Goal: Task Accomplishment & Management: Use online tool/utility

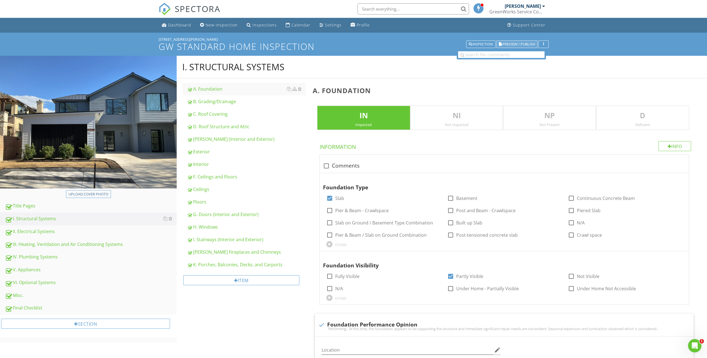
click at [522, 46] on span "Preview / Publish" at bounding box center [519, 44] width 33 height 4
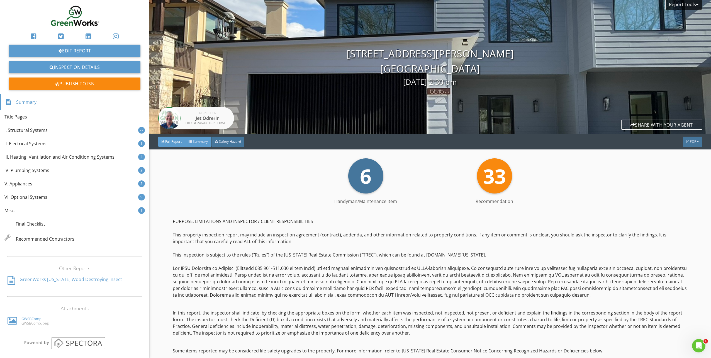
click at [198, 142] on span "Summary" at bounding box center [200, 141] width 15 height 5
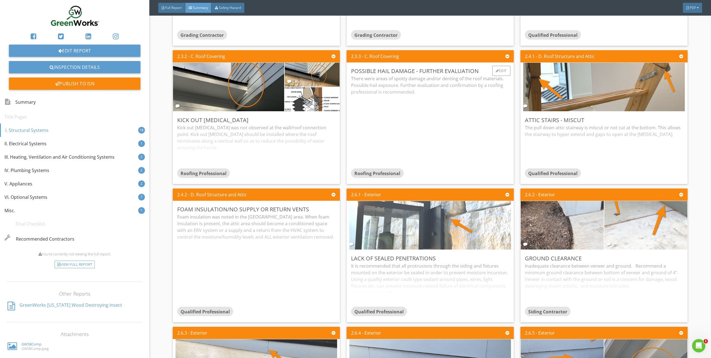
scroll to position [279, 0]
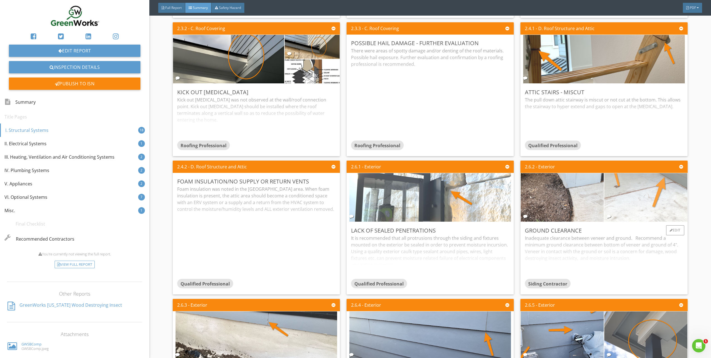
click at [621, 220] on img at bounding box center [646, 197] width 162 height 121
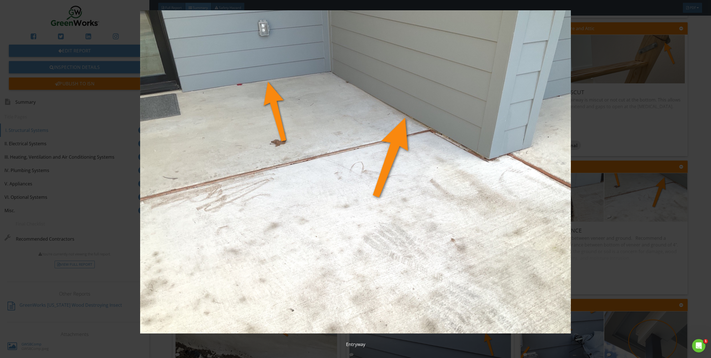
click at [612, 103] on img at bounding box center [355, 171] width 659 height 323
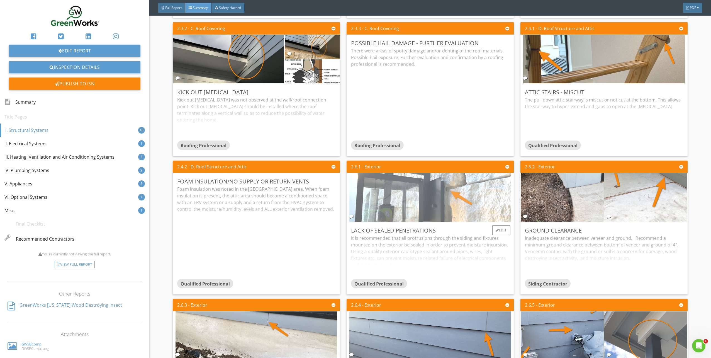
click at [466, 194] on img at bounding box center [431, 197] width 162 height 121
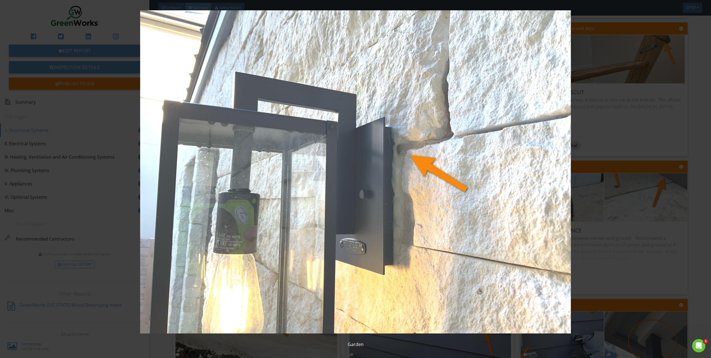
click at [618, 175] on img at bounding box center [355, 171] width 659 height 323
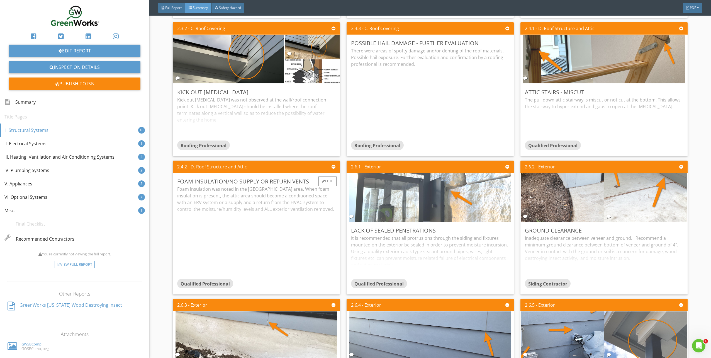
click at [279, 226] on div "Foam insulation was noted in the attic area. When foam insulation is present, t…" at bounding box center [256, 232] width 158 height 93
click at [223, 237] on div "Foam insulation was noted in the attic area. When foam insulation is present, t…" at bounding box center [256, 228] width 158 height 85
click at [229, 199] on div "Foam insulation was noted in the attic area. When foam insulation is present, t…" at bounding box center [256, 232] width 158 height 93
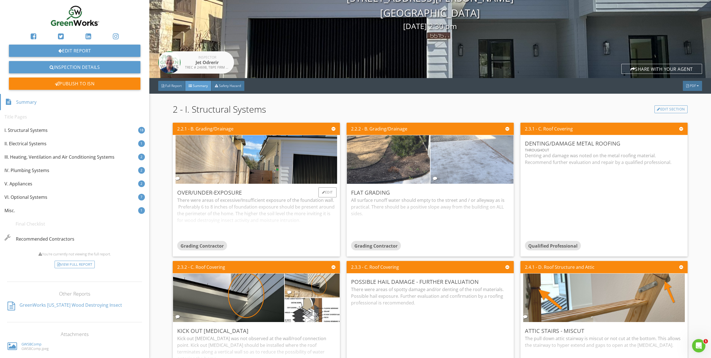
scroll to position [84, 0]
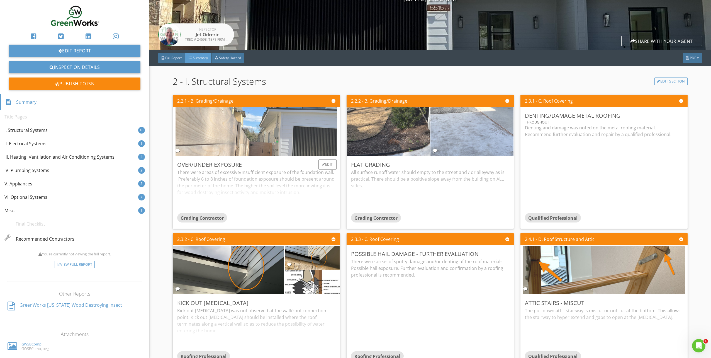
click at [283, 128] on img at bounding box center [256, 131] width 161 height 121
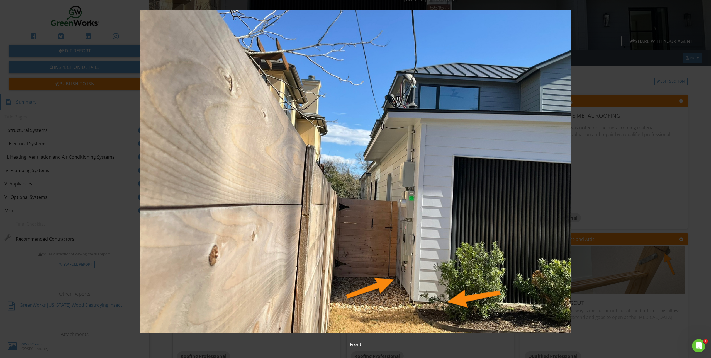
click at [620, 181] on img at bounding box center [355, 171] width 659 height 323
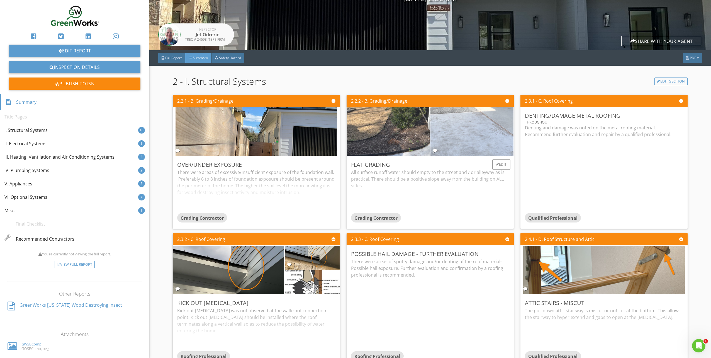
click at [432, 137] on img at bounding box center [472, 131] width 162 height 121
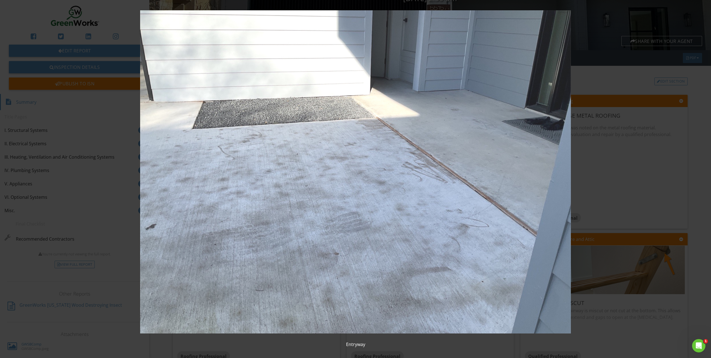
click at [614, 149] on img at bounding box center [355, 171] width 659 height 323
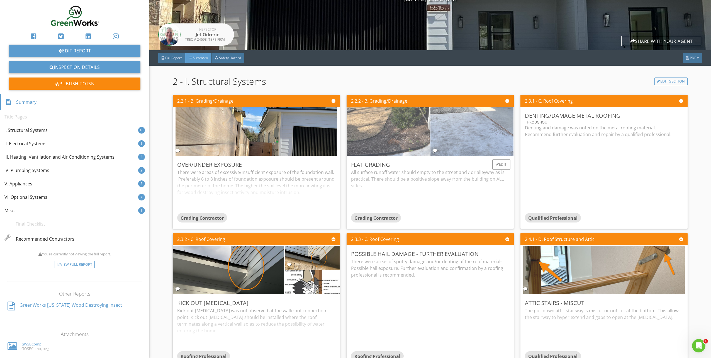
click at [388, 136] on img at bounding box center [389, 131] width 162 height 121
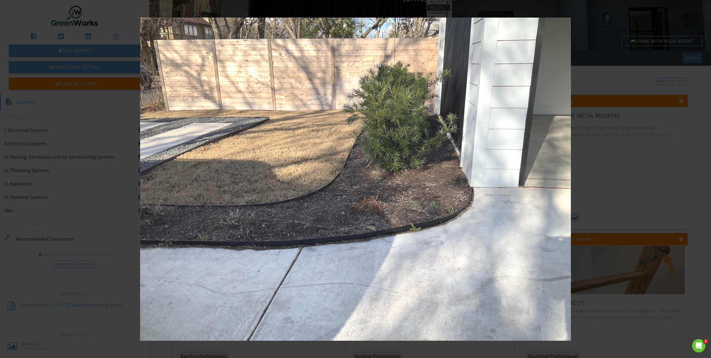
click at [627, 167] on img at bounding box center [355, 179] width 659 height 323
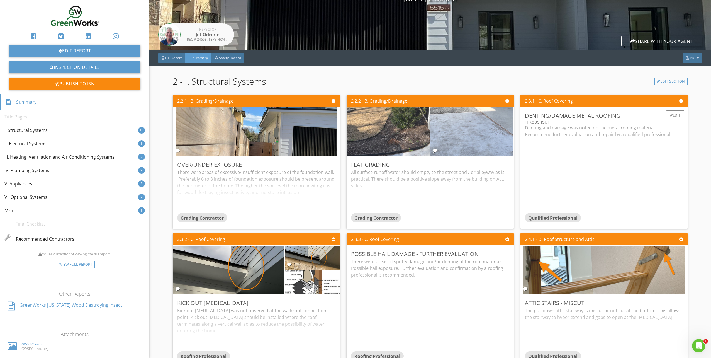
scroll to position [112, 0]
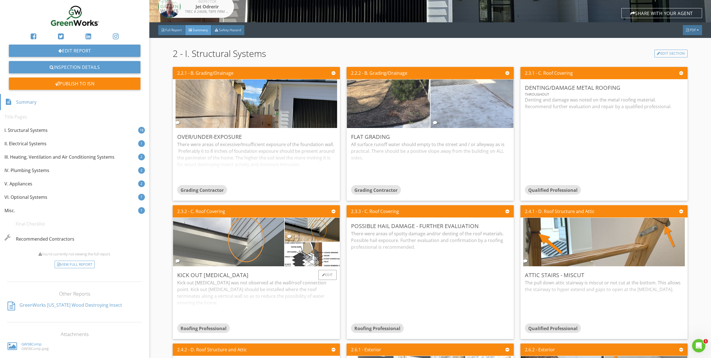
click at [229, 246] on img at bounding box center [229, 241] width 162 height 121
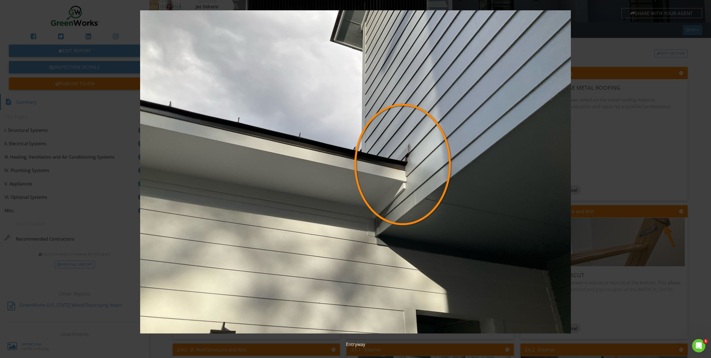
click at [626, 164] on img at bounding box center [355, 171] width 659 height 323
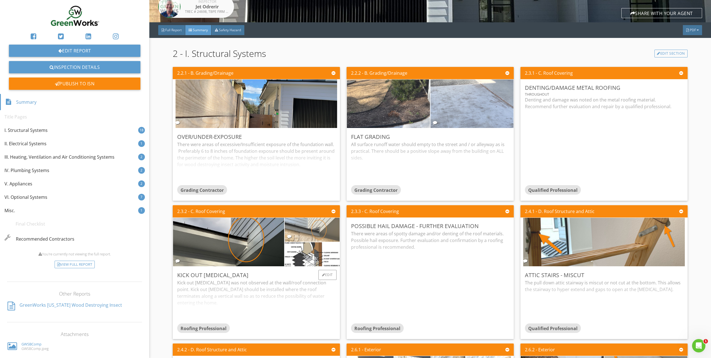
click at [312, 233] on img at bounding box center [312, 230] width 80 height 60
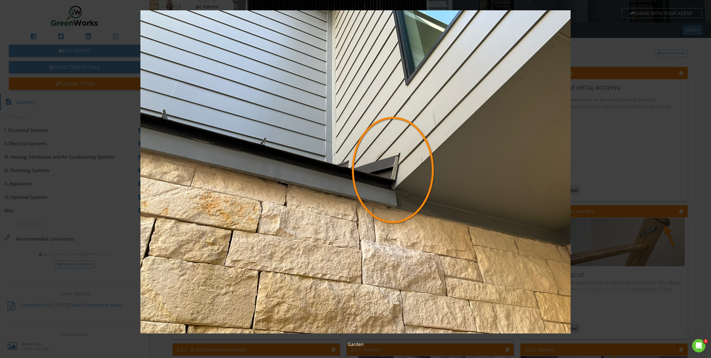
click at [609, 173] on img at bounding box center [355, 171] width 659 height 323
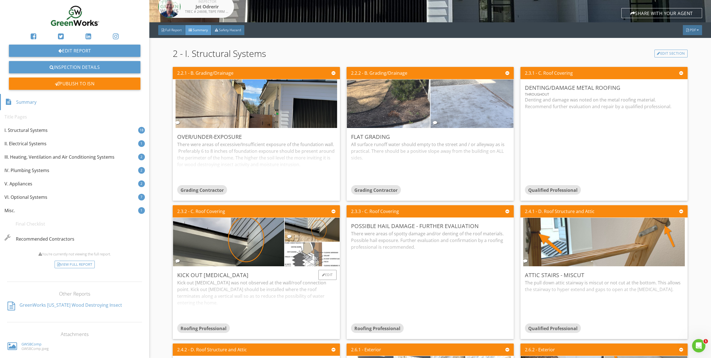
click at [301, 255] on img at bounding box center [312, 254] width 78 height 60
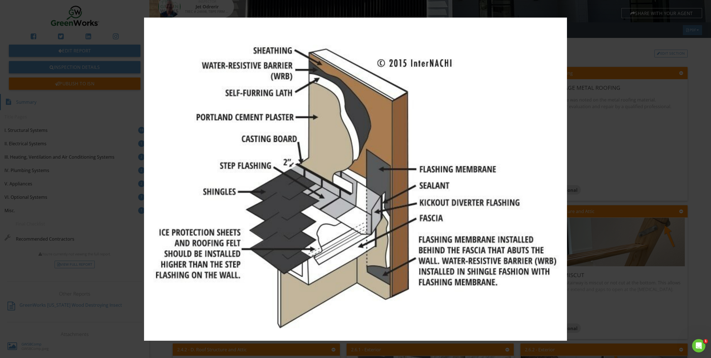
click at [609, 156] on img at bounding box center [355, 179] width 659 height 323
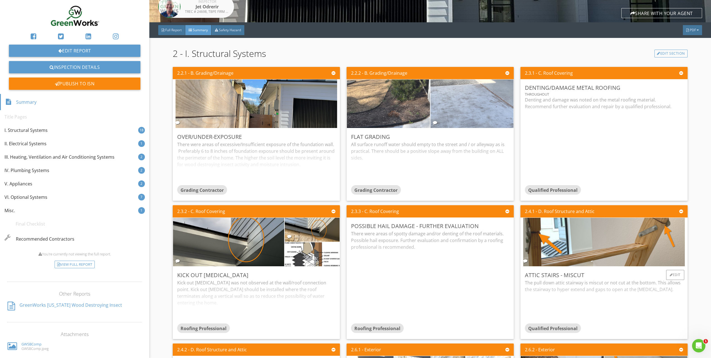
scroll to position [167, 0]
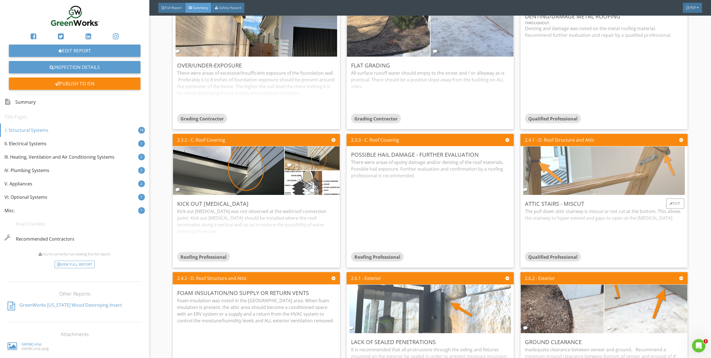
click at [561, 182] on img at bounding box center [605, 170] width 162 height 121
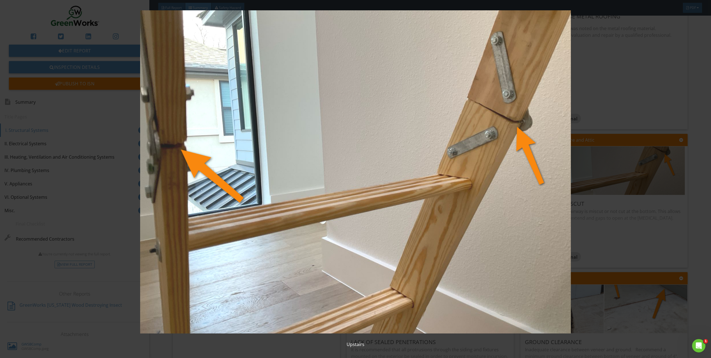
click at [604, 224] on img at bounding box center [355, 171] width 659 height 323
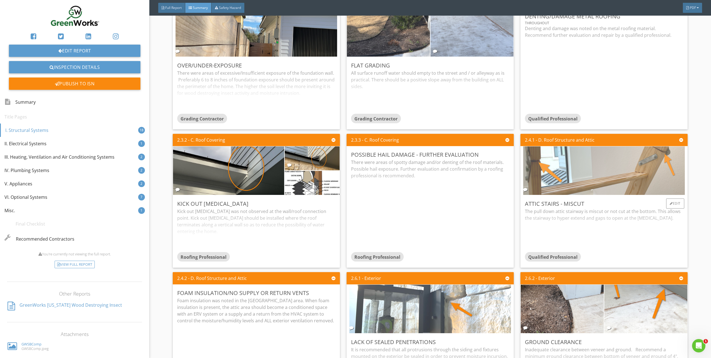
click at [614, 190] on img at bounding box center [605, 170] width 162 height 121
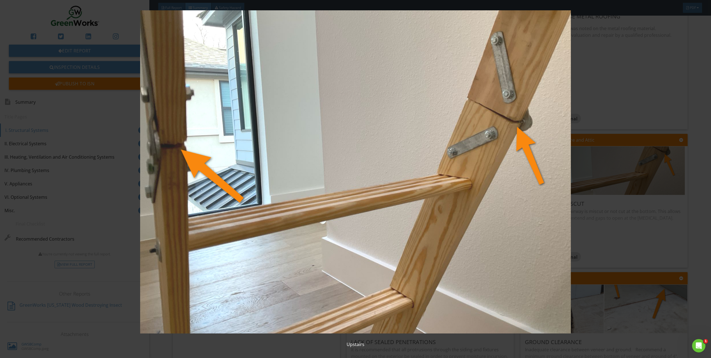
click at [604, 222] on img at bounding box center [355, 171] width 659 height 323
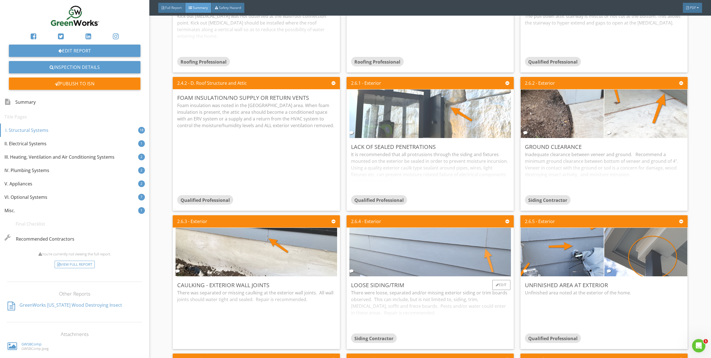
scroll to position [418, 0]
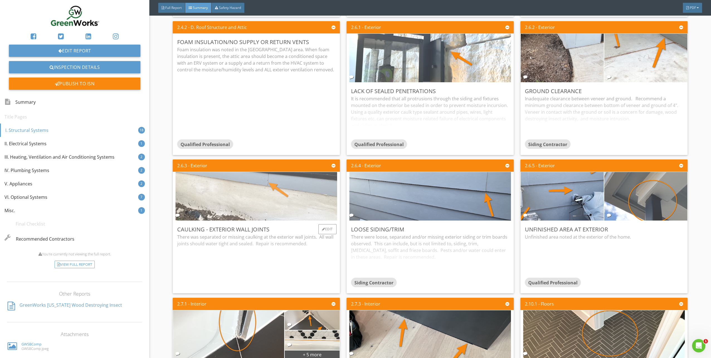
click at [297, 204] on img at bounding box center [257, 196] width 162 height 121
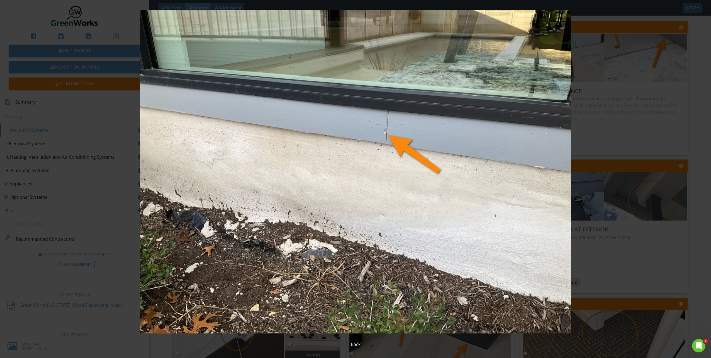
click at [413, 205] on img at bounding box center [355, 171] width 659 height 323
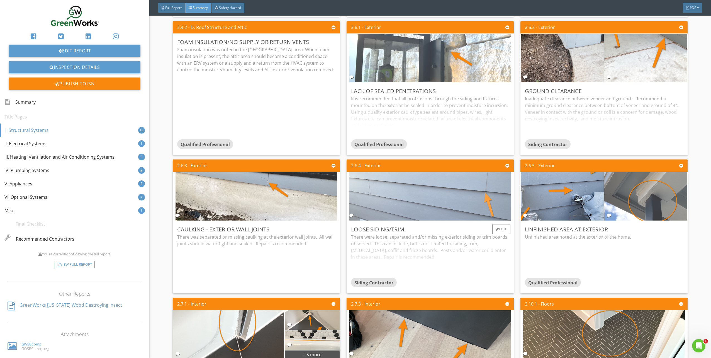
click at [436, 204] on img at bounding box center [431, 196] width 162 height 121
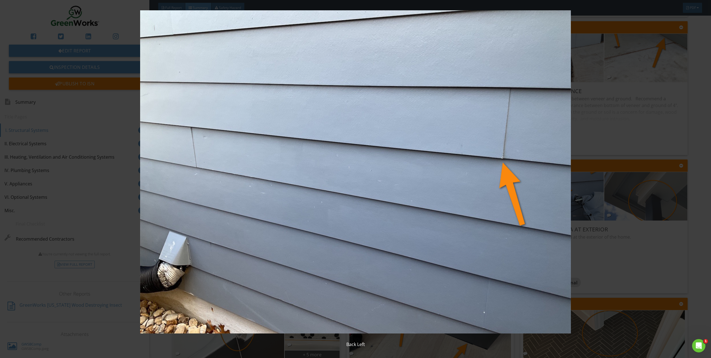
click at [609, 232] on img at bounding box center [355, 171] width 659 height 323
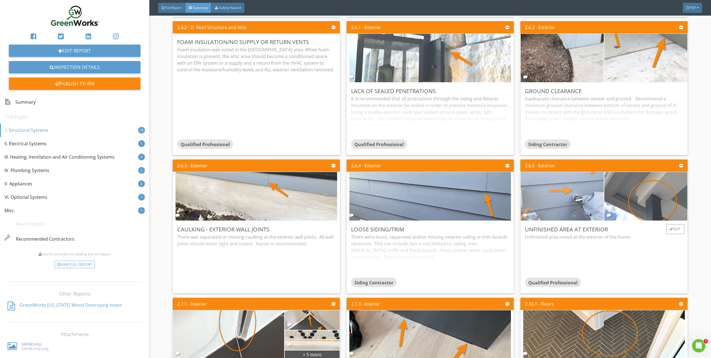
click at [574, 201] on img at bounding box center [563, 196] width 162 height 121
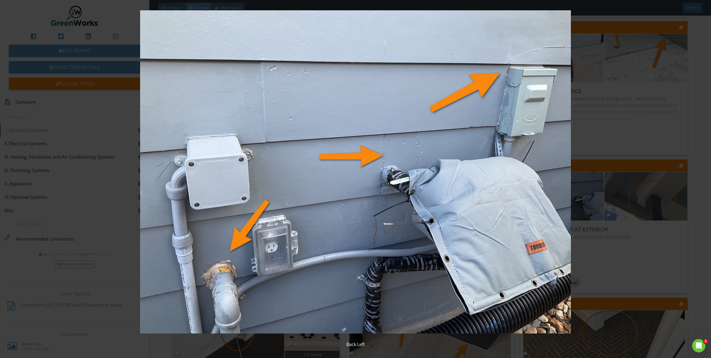
click at [615, 250] on img at bounding box center [355, 171] width 659 height 323
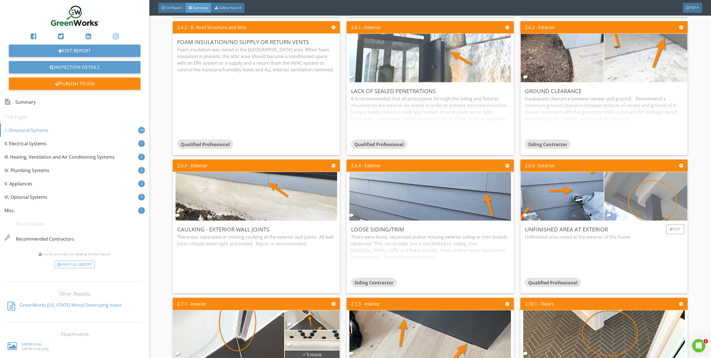
click at [639, 201] on img at bounding box center [646, 196] width 162 height 121
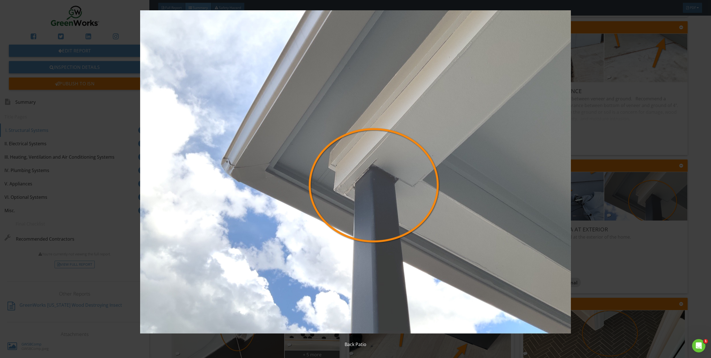
click at [611, 250] on img at bounding box center [355, 171] width 659 height 323
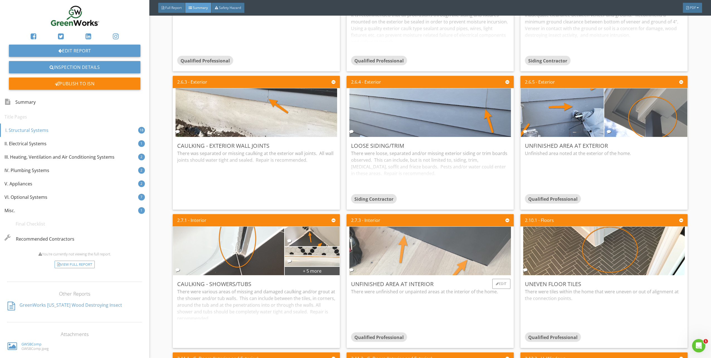
scroll to position [530, 0]
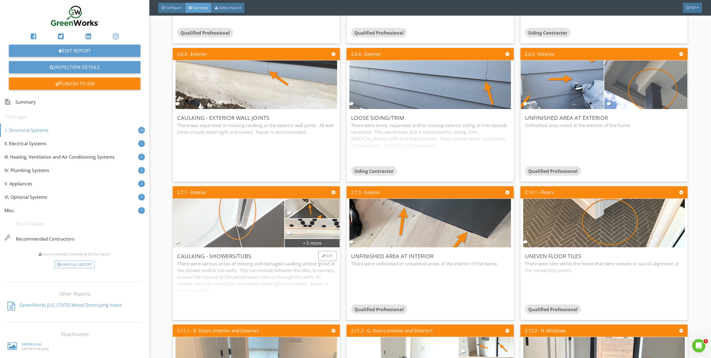
click at [270, 226] on img at bounding box center [229, 223] width 162 height 121
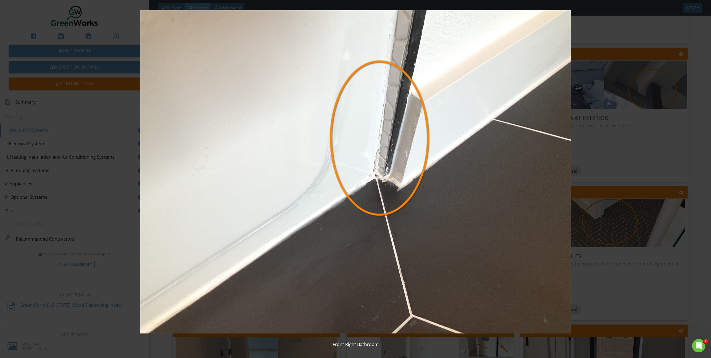
click at [619, 242] on img at bounding box center [355, 171] width 659 height 323
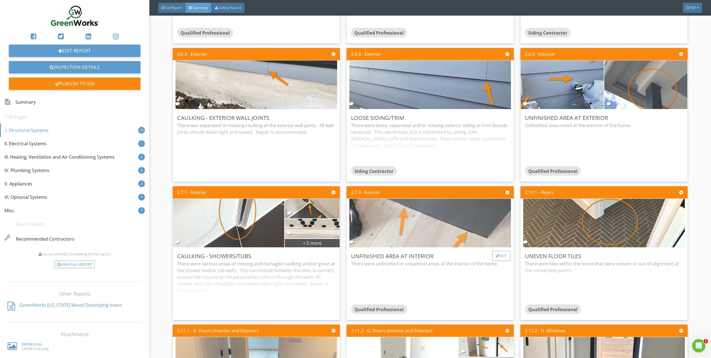
click at [383, 230] on img at bounding box center [431, 223] width 162 height 121
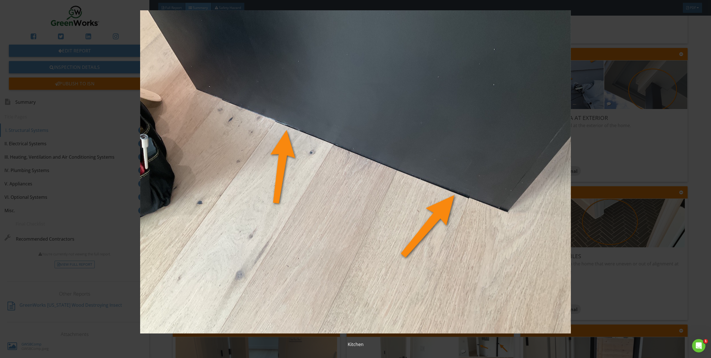
click at [603, 217] on img at bounding box center [355, 171] width 659 height 323
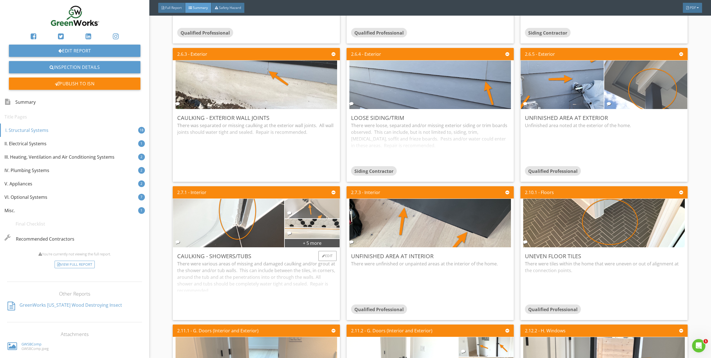
click at [310, 205] on img at bounding box center [312, 208] width 65 height 49
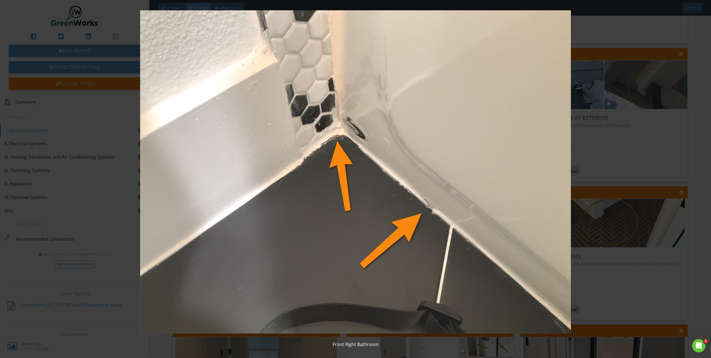
click at [611, 227] on img at bounding box center [355, 171] width 659 height 323
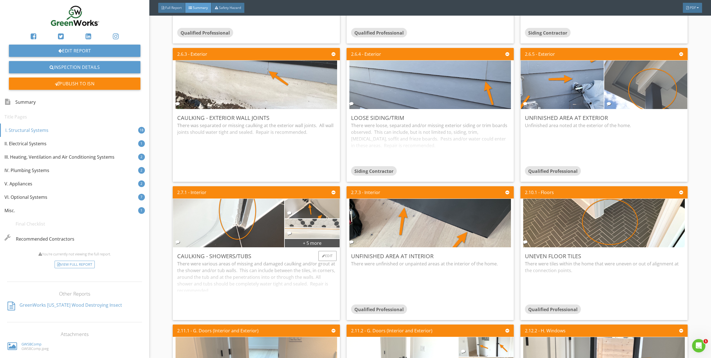
click at [315, 236] on img at bounding box center [312, 228] width 65 height 49
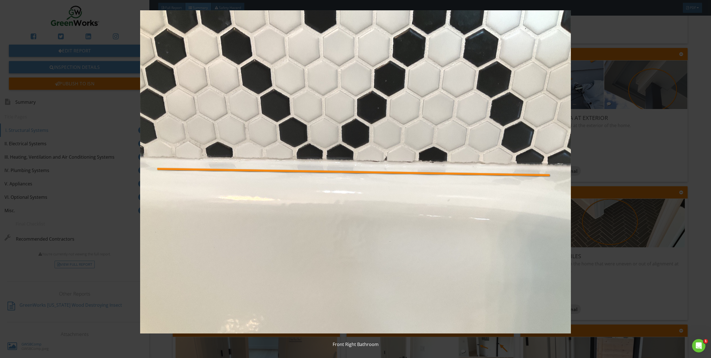
click at [637, 213] on img at bounding box center [355, 171] width 659 height 323
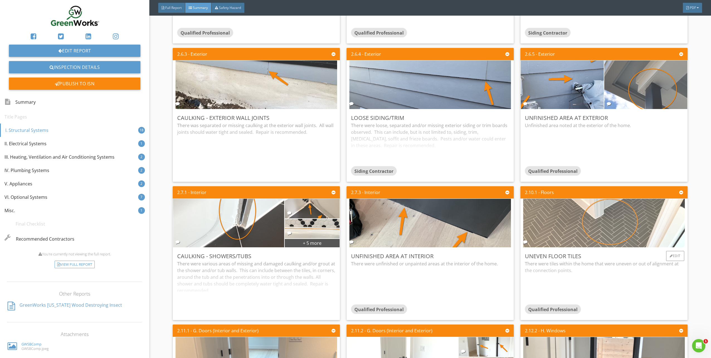
click at [582, 225] on img at bounding box center [605, 223] width 162 height 121
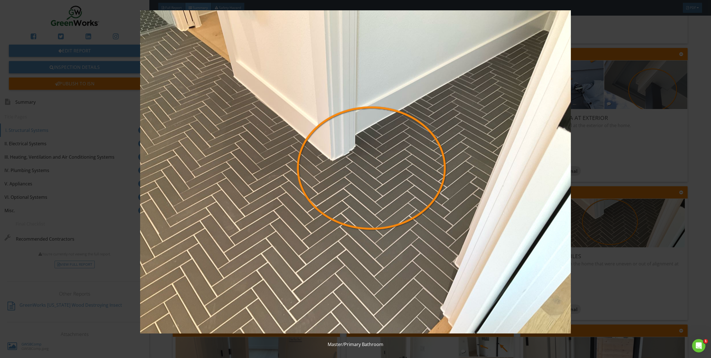
click at [618, 209] on img at bounding box center [355, 171] width 659 height 323
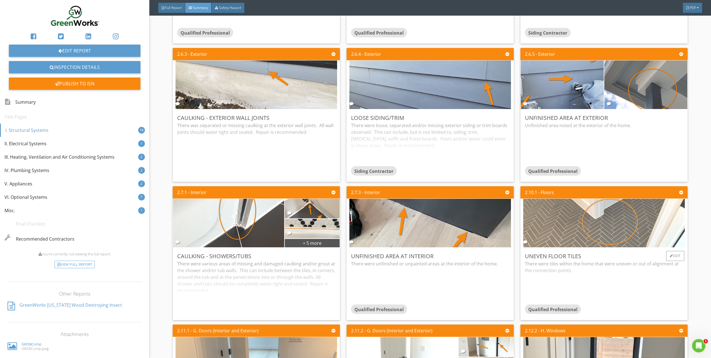
click at [561, 221] on img at bounding box center [605, 223] width 162 height 121
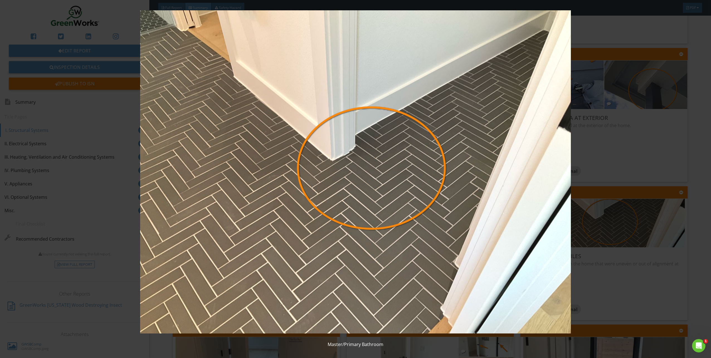
click at [636, 211] on img at bounding box center [355, 171] width 659 height 323
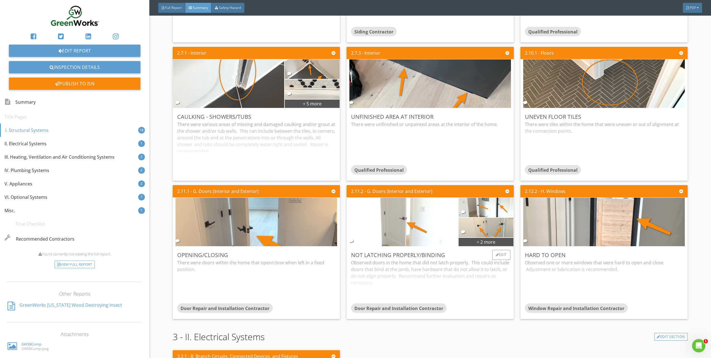
scroll to position [725, 0]
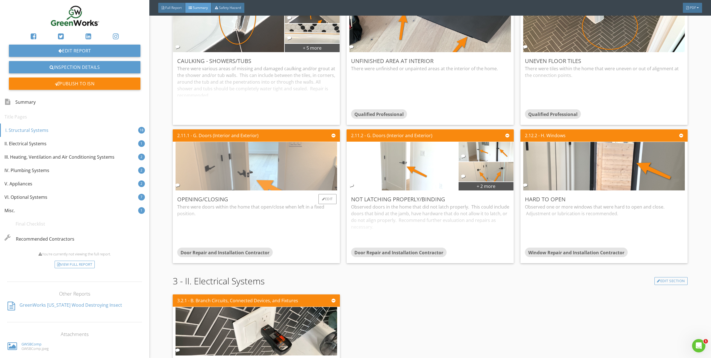
click at [291, 170] on img at bounding box center [257, 166] width 162 height 121
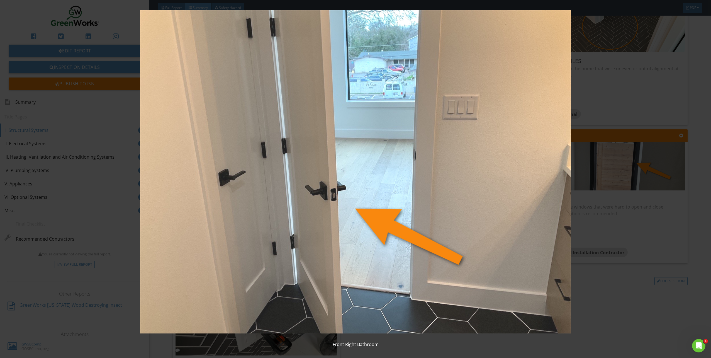
click at [622, 186] on img at bounding box center [355, 171] width 659 height 323
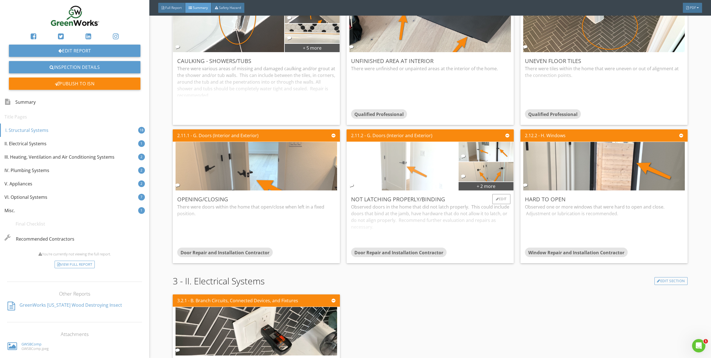
click at [411, 180] on img at bounding box center [403, 166] width 162 height 121
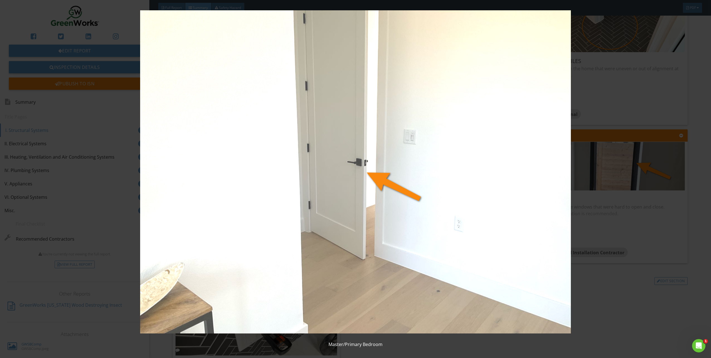
click at [611, 173] on img at bounding box center [355, 171] width 659 height 323
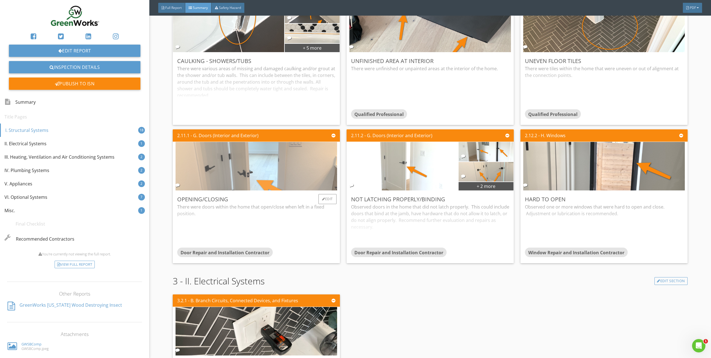
click at [273, 174] on img at bounding box center [257, 166] width 162 height 121
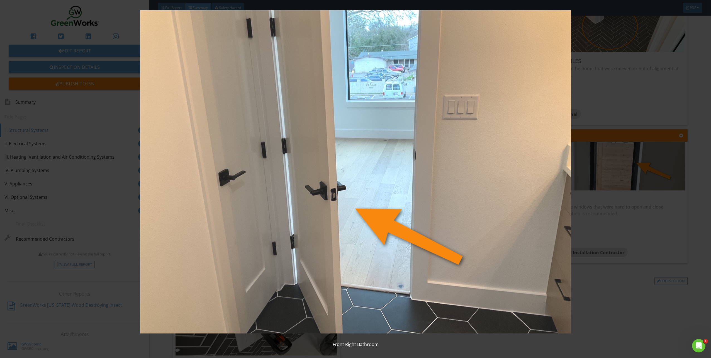
click at [632, 183] on img at bounding box center [355, 171] width 659 height 323
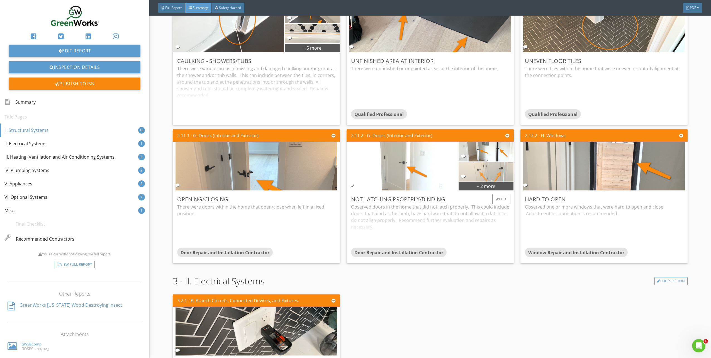
click at [488, 177] on img at bounding box center [486, 171] width 65 height 49
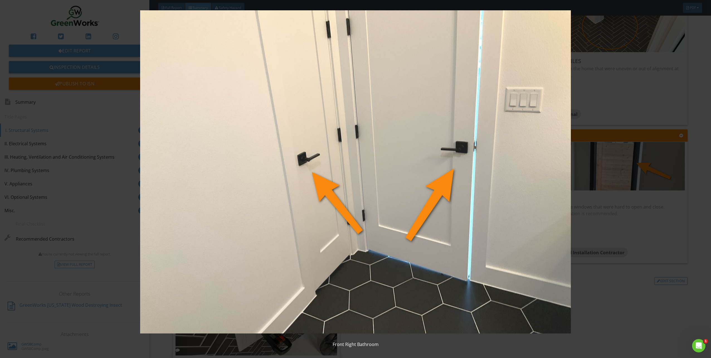
click at [617, 177] on img at bounding box center [355, 171] width 659 height 323
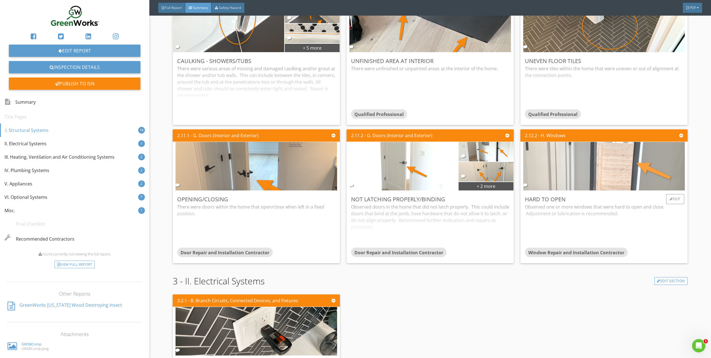
click at [559, 170] on img at bounding box center [605, 166] width 162 height 121
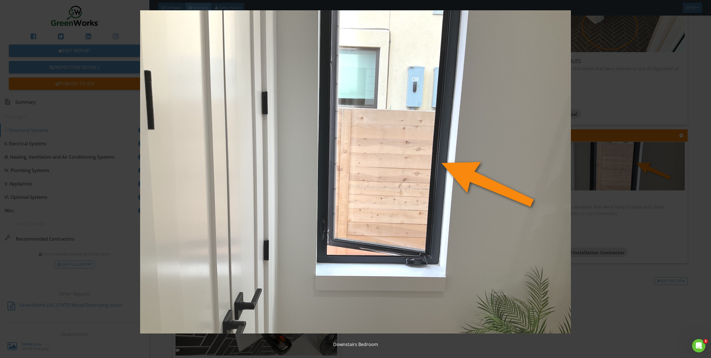
click at [607, 182] on img at bounding box center [355, 171] width 659 height 323
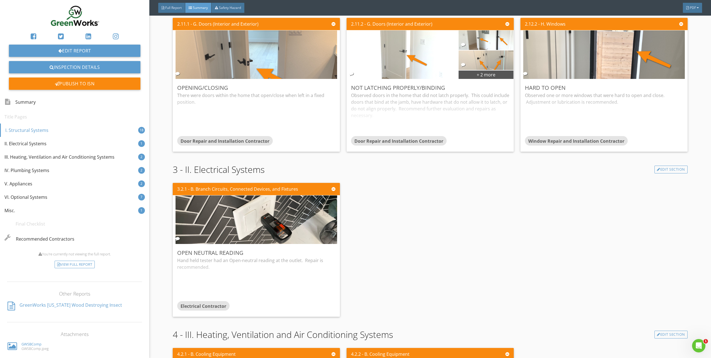
scroll to position [892, 0]
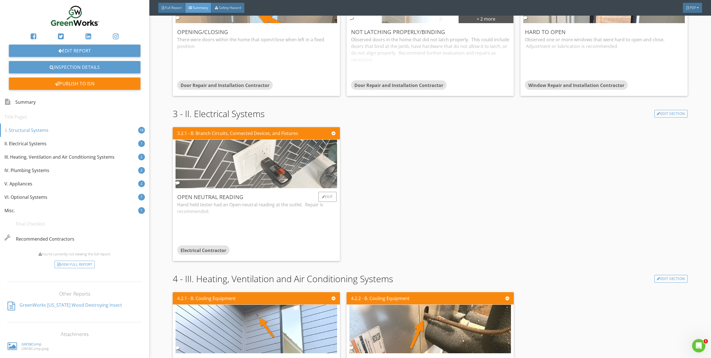
click at [271, 169] on img at bounding box center [257, 163] width 162 height 121
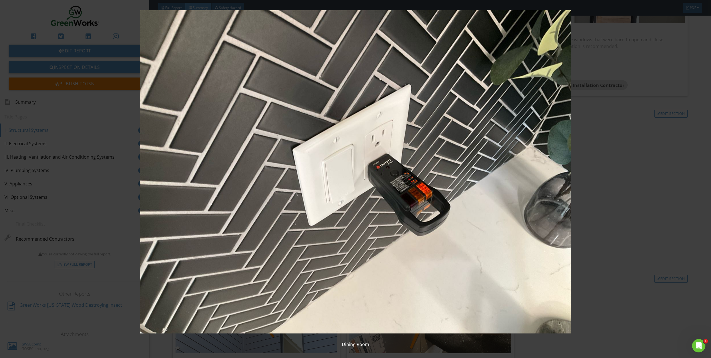
click at [621, 162] on img at bounding box center [355, 171] width 659 height 323
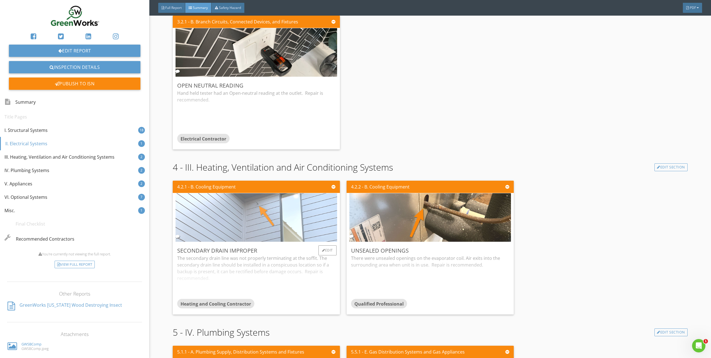
scroll to position [1059, 0]
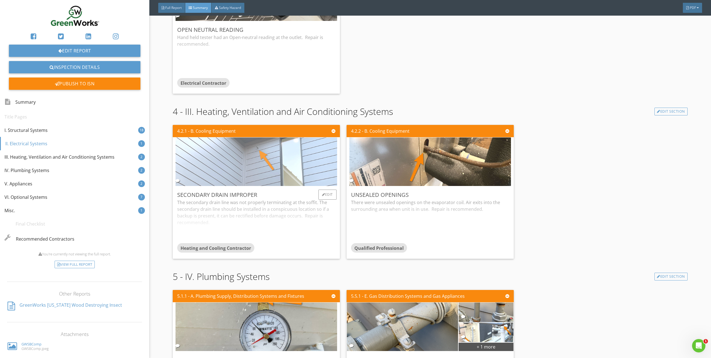
click at [289, 170] on img at bounding box center [257, 161] width 162 height 121
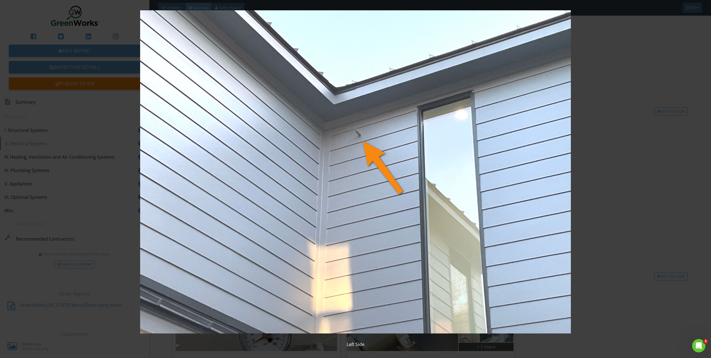
click at [624, 155] on img at bounding box center [355, 171] width 659 height 323
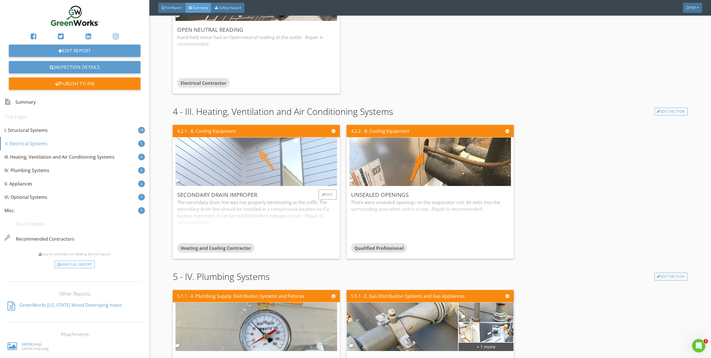
click at [260, 166] on img at bounding box center [257, 161] width 162 height 121
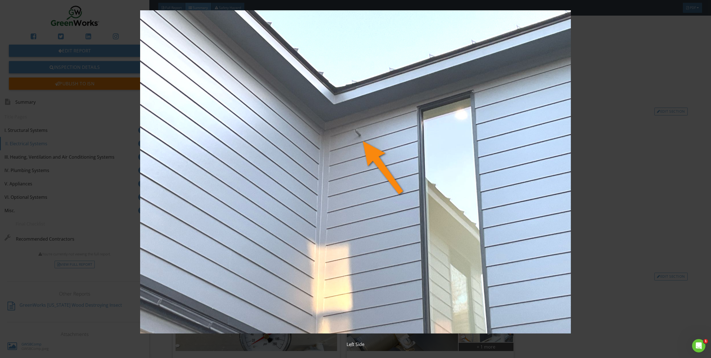
click at [594, 155] on img at bounding box center [355, 171] width 659 height 323
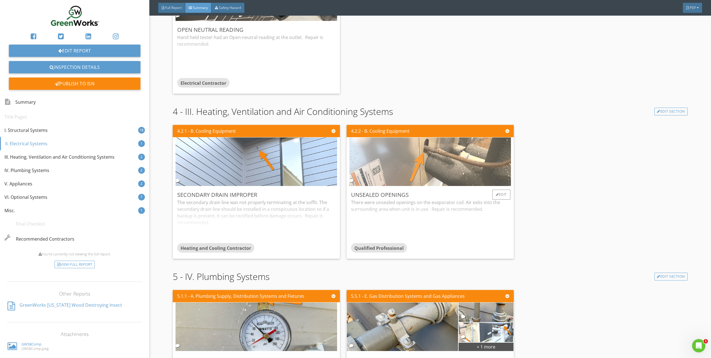
click at [382, 175] on img at bounding box center [431, 161] width 162 height 121
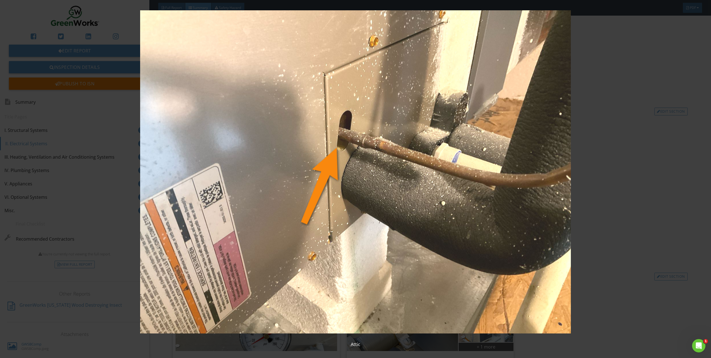
click at [622, 185] on img at bounding box center [355, 171] width 659 height 323
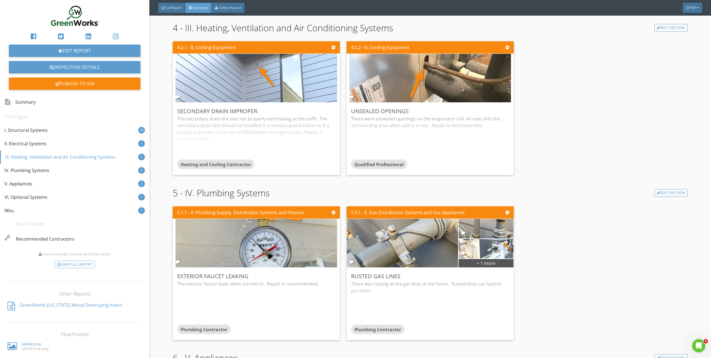
scroll to position [1171, 0]
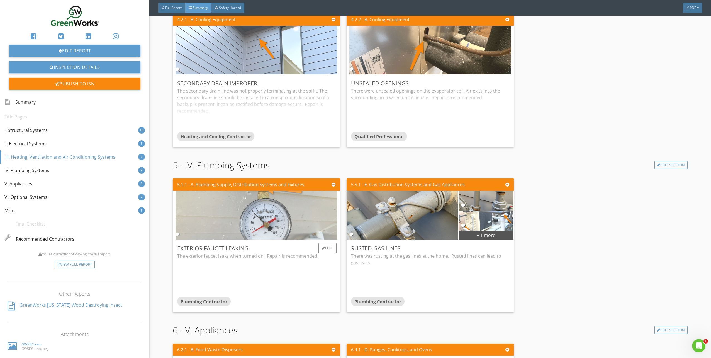
click at [260, 207] on img at bounding box center [257, 215] width 162 height 121
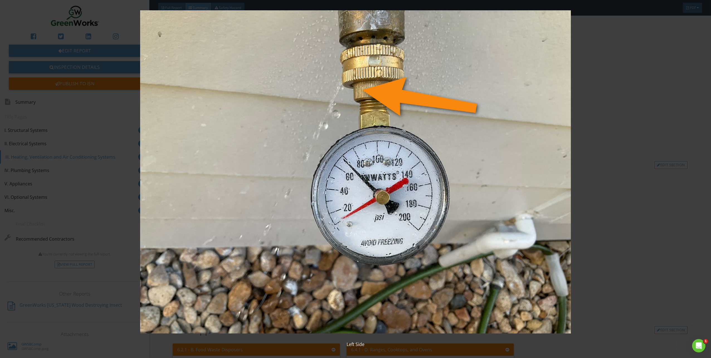
click at [317, 215] on img at bounding box center [355, 171] width 659 height 323
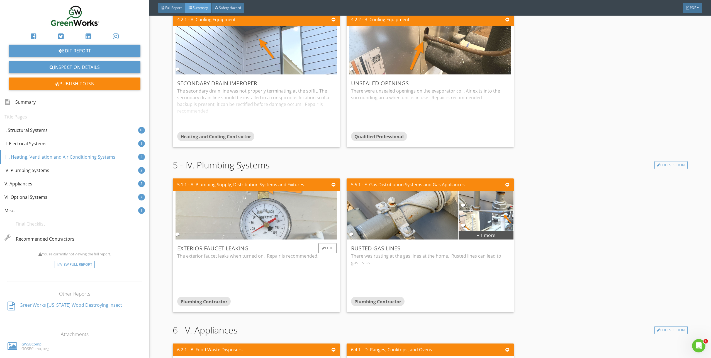
click at [296, 217] on img at bounding box center [257, 215] width 162 height 121
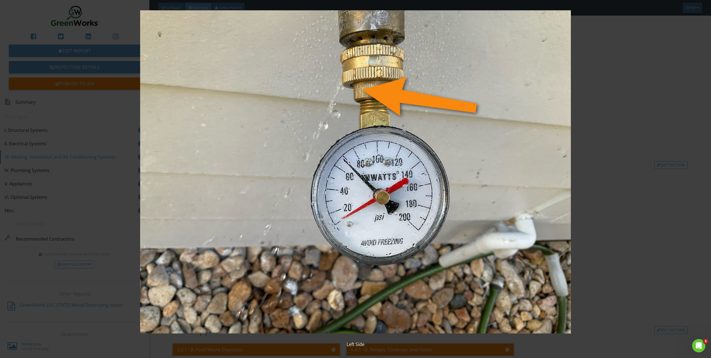
click at [296, 217] on img at bounding box center [355, 171] width 659 height 323
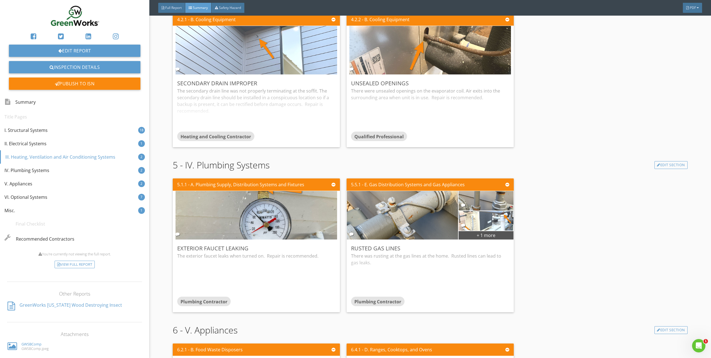
click at [296, 217] on img at bounding box center [355, 171] width 659 height 323
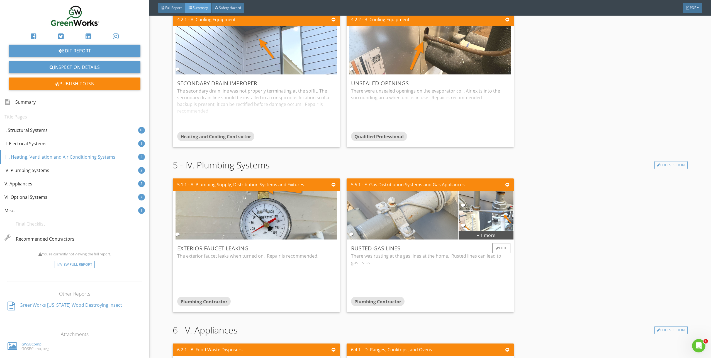
click at [434, 219] on img at bounding box center [403, 215] width 162 height 121
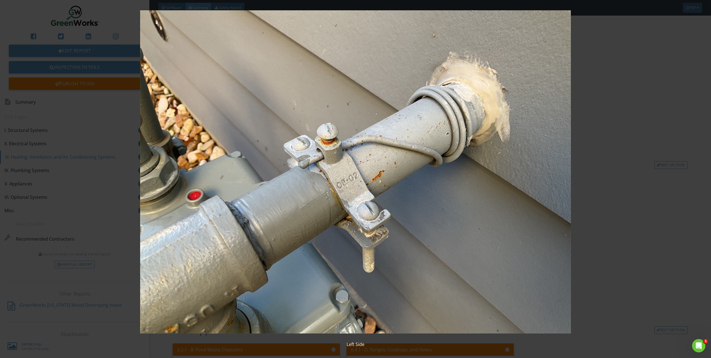
click at [411, 215] on img at bounding box center [355, 171] width 659 height 323
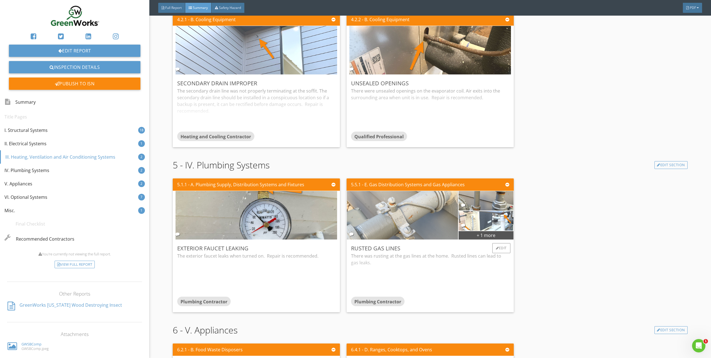
click at [406, 214] on img at bounding box center [403, 215] width 162 height 121
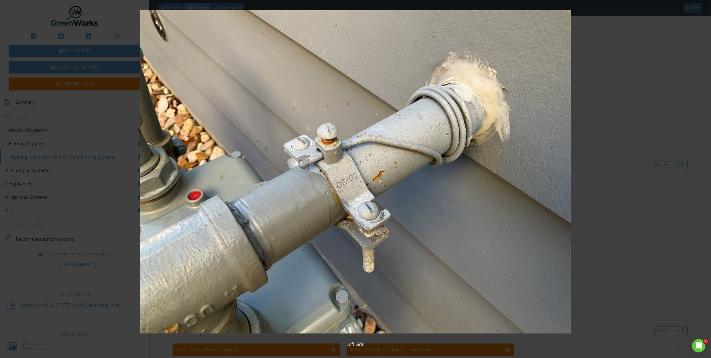
click at [406, 214] on img at bounding box center [355, 171] width 659 height 323
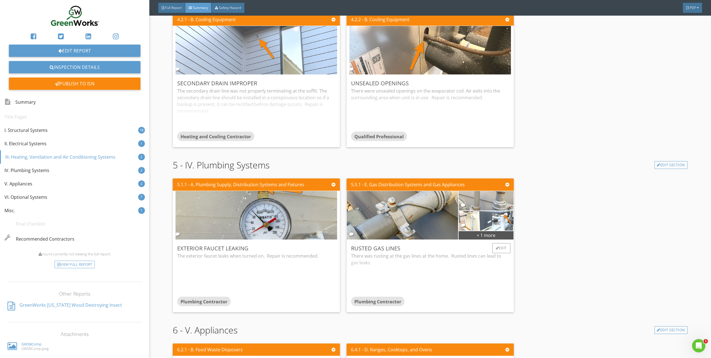
click at [485, 204] on img at bounding box center [486, 200] width 65 height 49
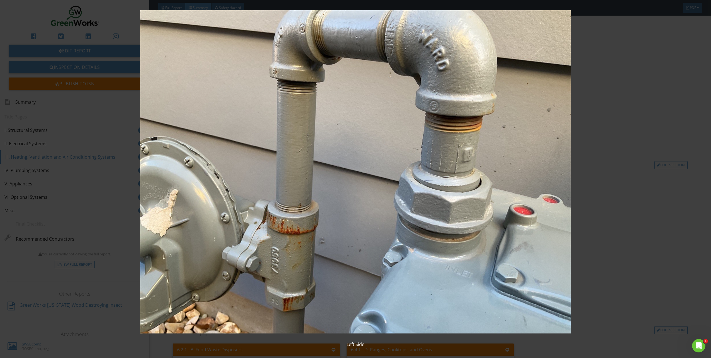
click at [450, 198] on img at bounding box center [355, 171] width 659 height 323
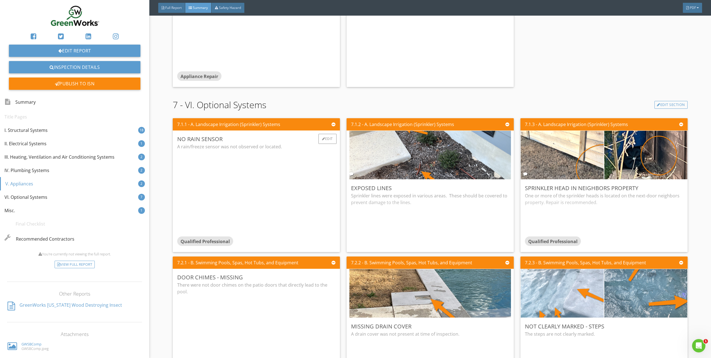
scroll to position [1617, 0]
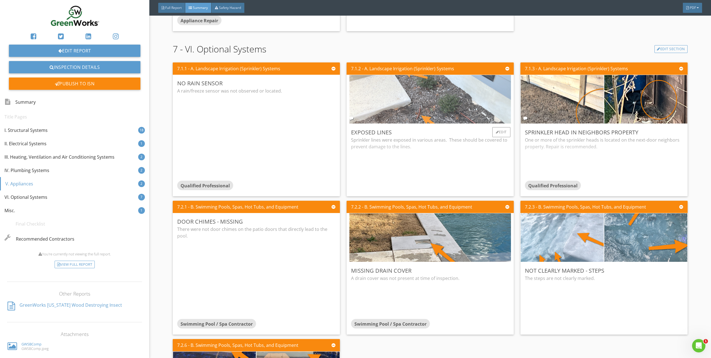
click at [444, 109] on img at bounding box center [431, 99] width 162 height 121
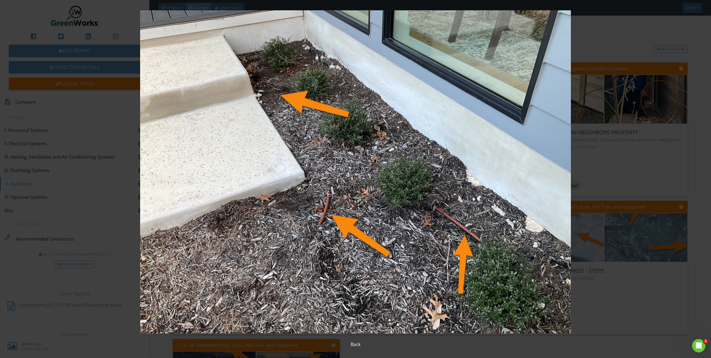
click at [604, 70] on img at bounding box center [355, 171] width 659 height 323
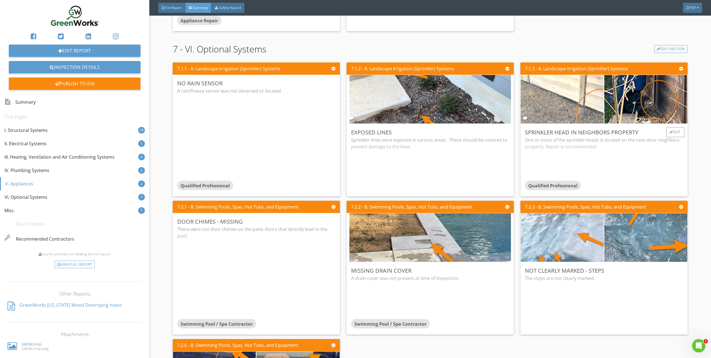
click at [541, 106] on img at bounding box center [563, 99] width 162 height 121
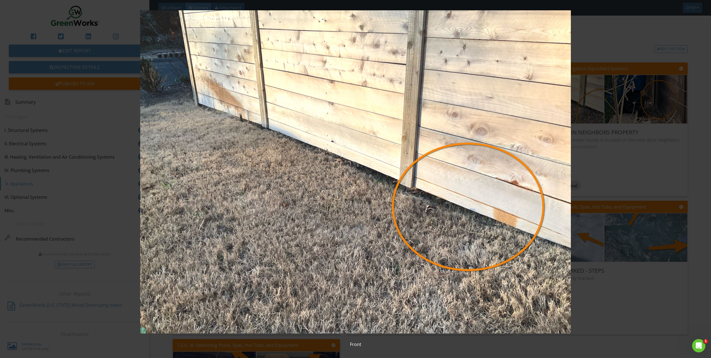
click at [605, 76] on img at bounding box center [355, 171] width 659 height 323
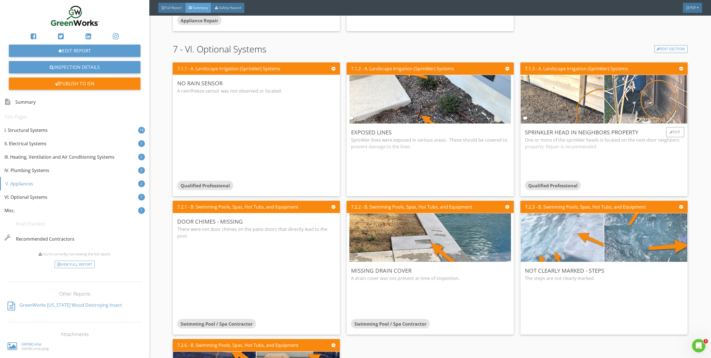
click at [622, 90] on img at bounding box center [646, 99] width 162 height 121
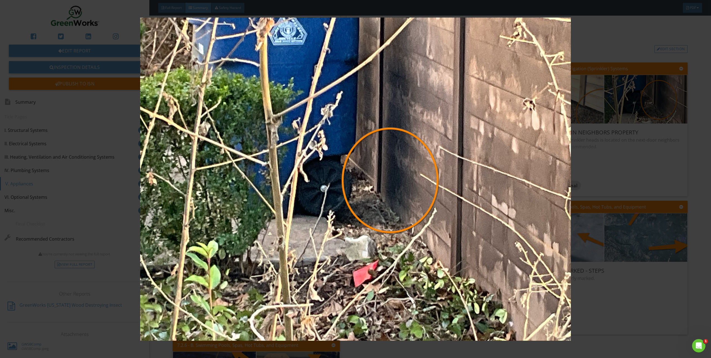
click at [456, 107] on img at bounding box center [355, 179] width 659 height 323
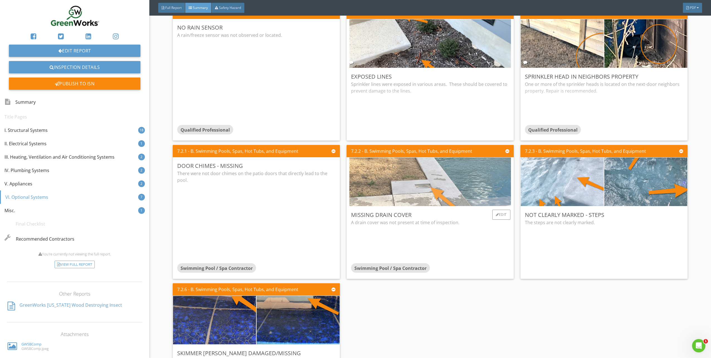
scroll to position [1728, 0]
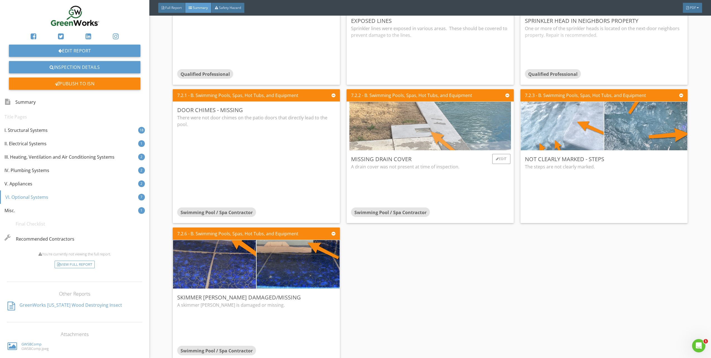
click at [393, 143] on img at bounding box center [431, 126] width 162 height 121
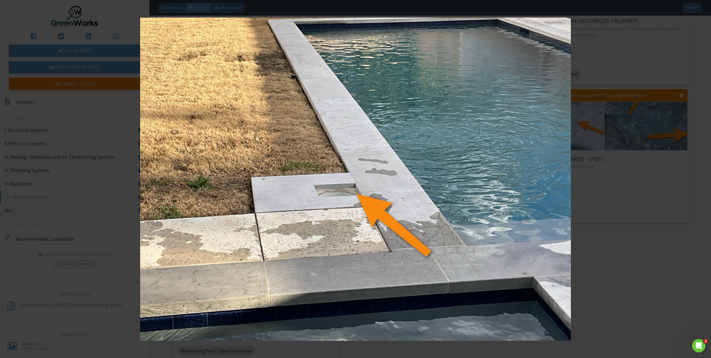
click at [630, 195] on img at bounding box center [355, 179] width 659 height 323
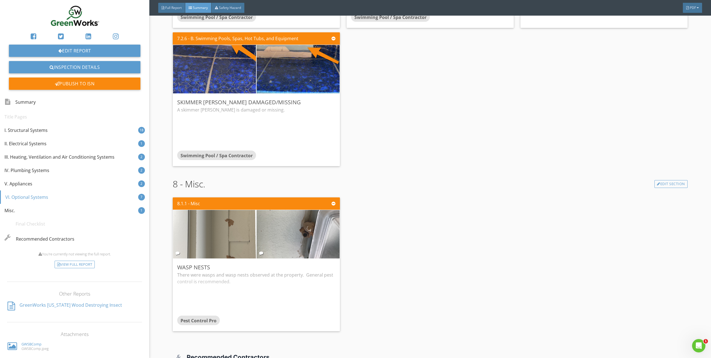
scroll to position [1971, 0]
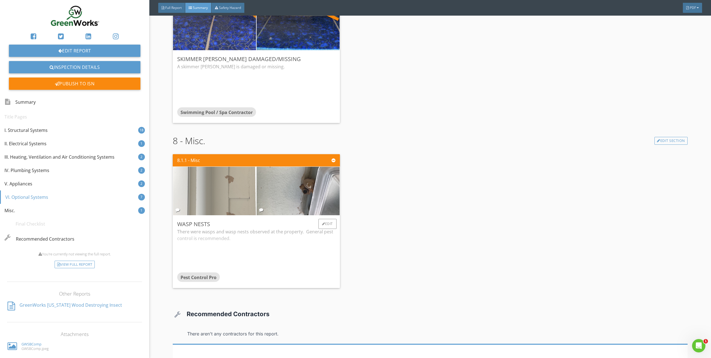
click at [219, 194] on img at bounding box center [215, 190] width 162 height 121
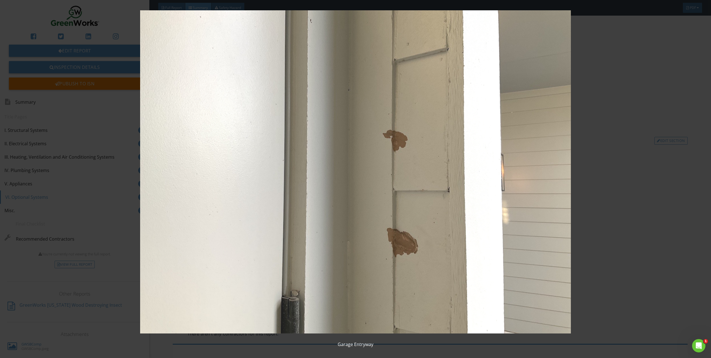
click at [354, 176] on img at bounding box center [355, 171] width 659 height 323
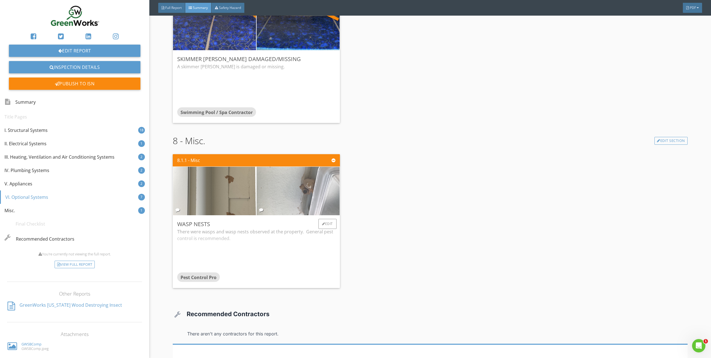
click at [323, 176] on img at bounding box center [298, 190] width 162 height 121
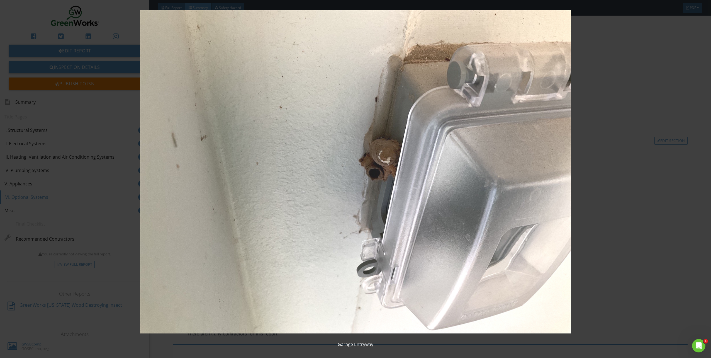
click at [616, 185] on img at bounding box center [355, 171] width 659 height 323
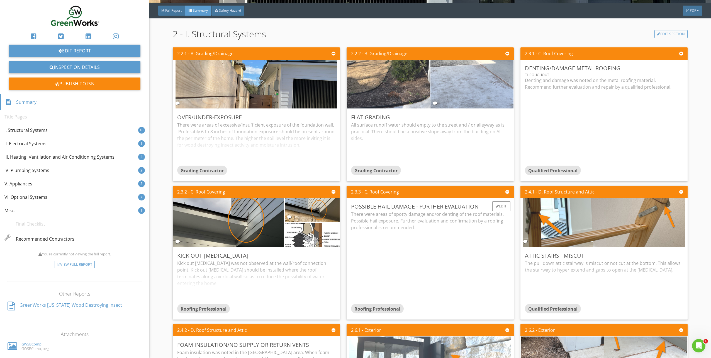
scroll to position [0, 0]
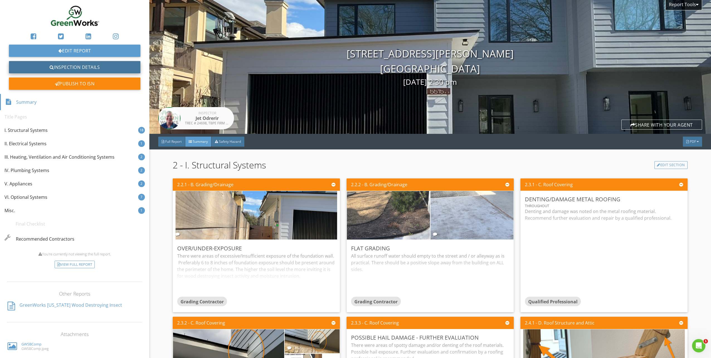
click at [68, 66] on link "Inspection Details" at bounding box center [75, 67] width 132 height 12
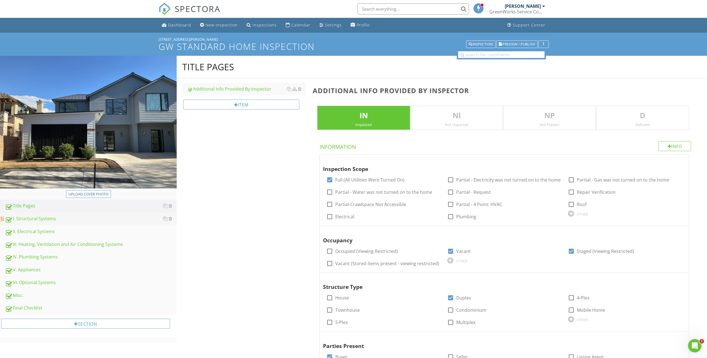
click at [52, 217] on div "I. Structural Systems" at bounding box center [91, 218] width 172 height 7
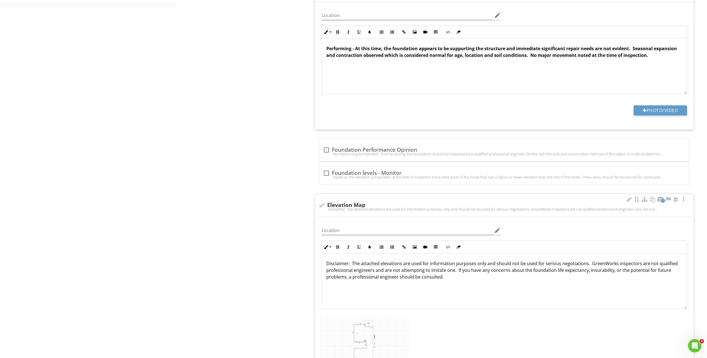
scroll to position [446, 0]
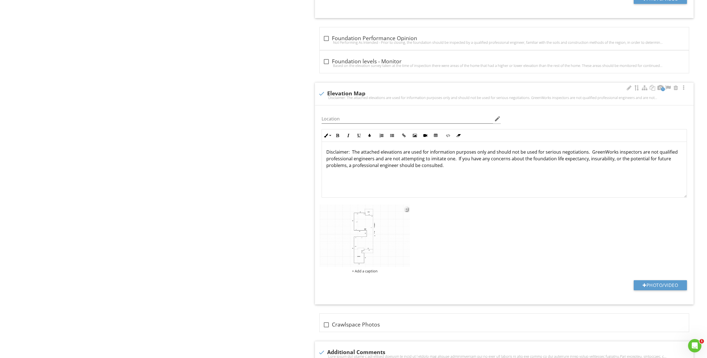
click at [368, 224] on img at bounding box center [365, 236] width 90 height 63
